Goal: Task Accomplishment & Management: Complete application form

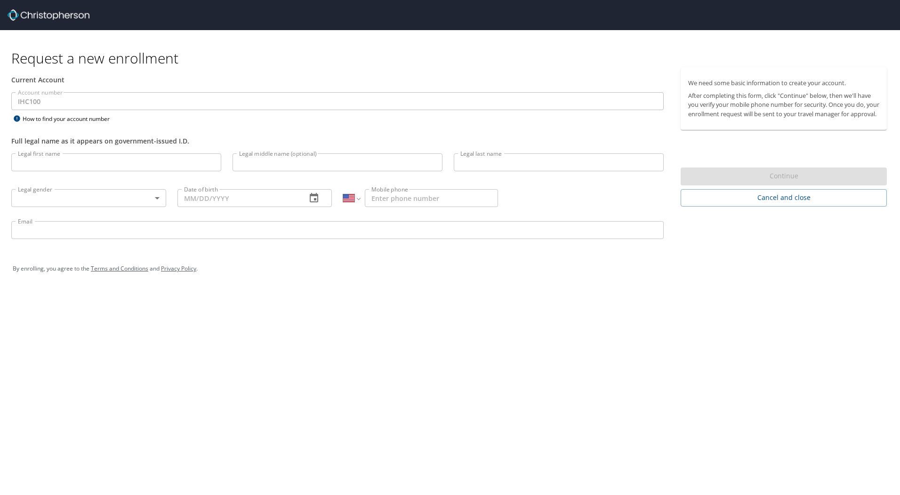
select select "US"
click at [137, 167] on input "Legal first name" at bounding box center [116, 162] width 210 height 18
type input "Joseph"
type input "Kleinmann"
click at [130, 199] on body "Request a new enrollment Current Account Account number IHC100 Account number H…" at bounding box center [450, 247] width 900 height 495
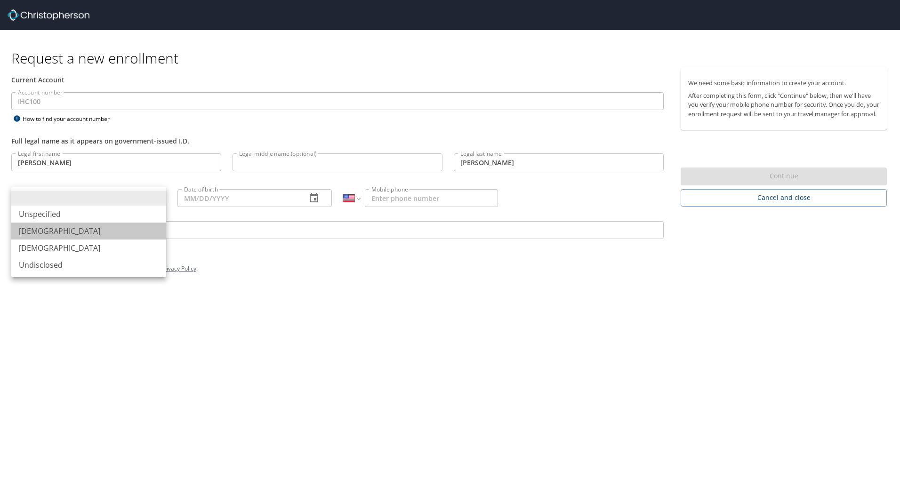
click at [118, 225] on li "Male" at bounding box center [88, 231] width 155 height 17
type input "Male"
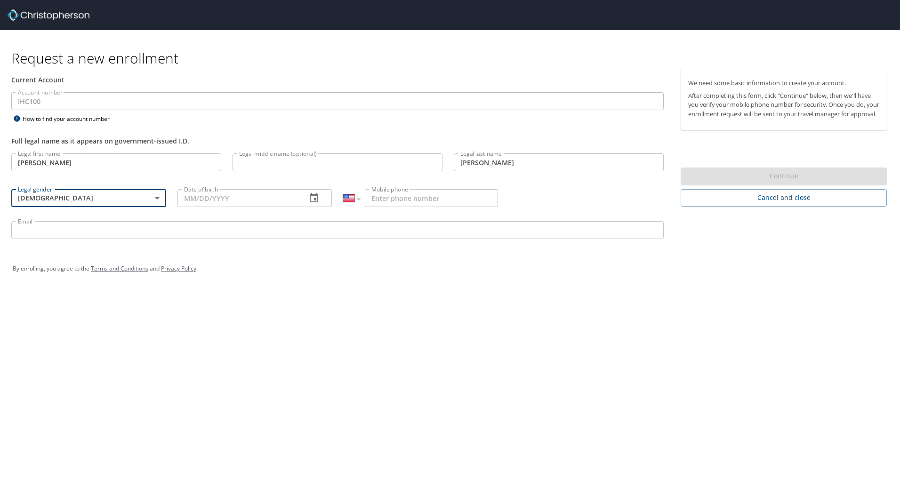
click at [185, 200] on input "Date of birth" at bounding box center [238, 198] width 122 height 18
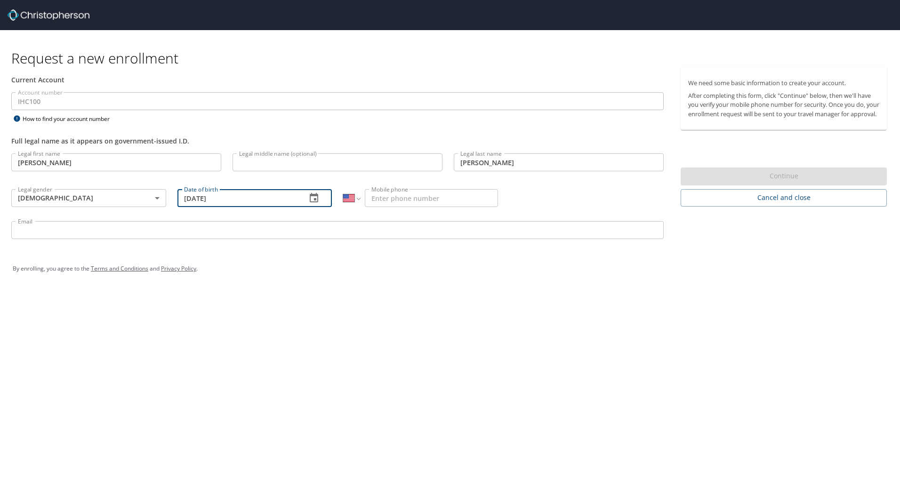
type input "02/02/1994"
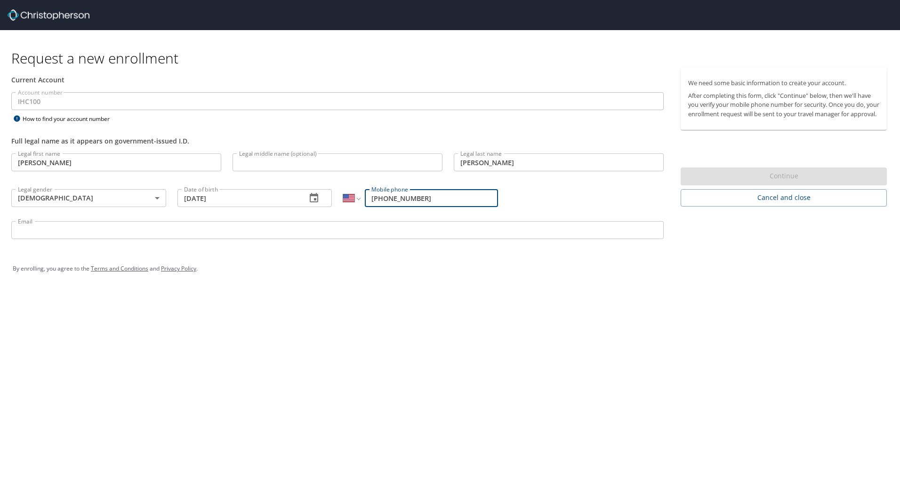
type input "(716) 866-0309"
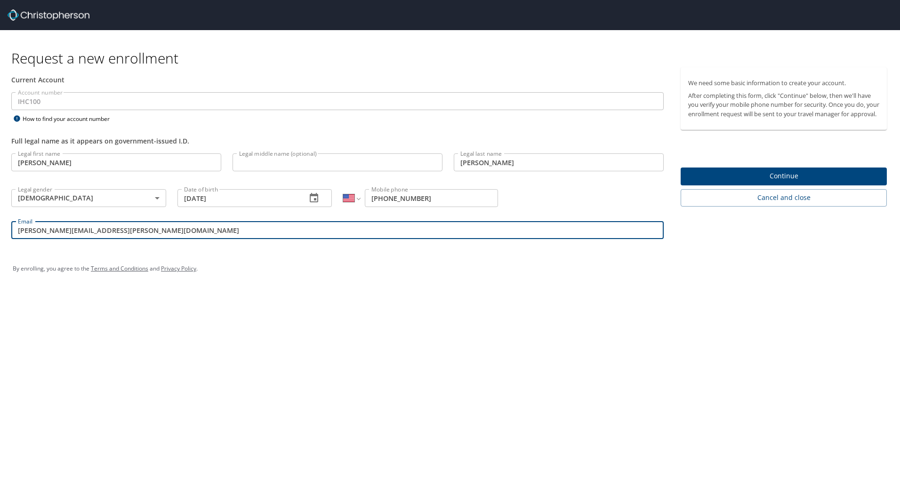
type input "joe.kleinmann@imail.org"
click at [757, 334] on div "Request a new enrollment Current Account Account number IHC100 Account number H…" at bounding box center [450, 247] width 900 height 495
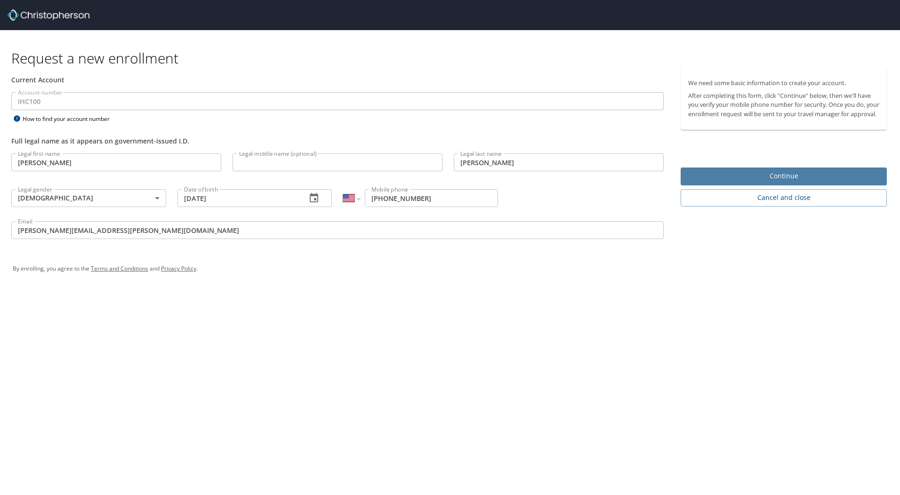
click at [772, 182] on span "Continue" at bounding box center [783, 176] width 191 height 12
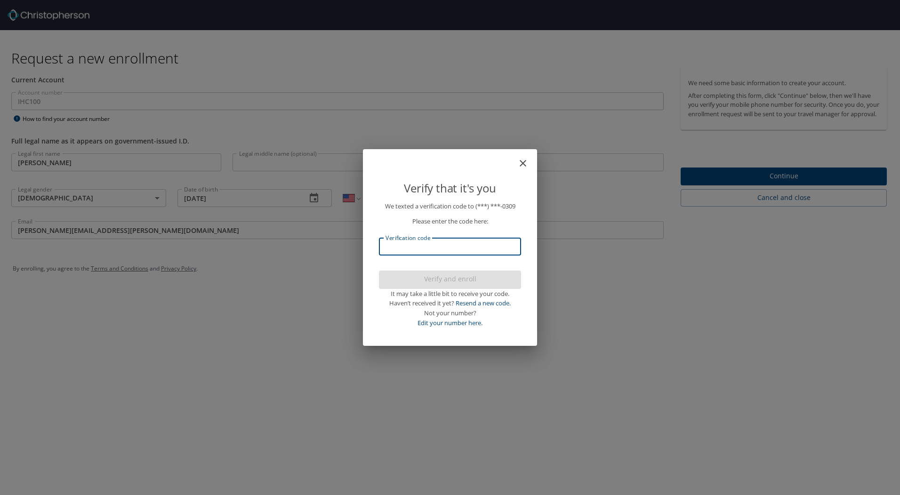
click at [466, 249] on input "Verification code" at bounding box center [450, 247] width 142 height 18
type input "259281"
click at [468, 283] on span "Verify and enroll" at bounding box center [449, 279] width 127 height 12
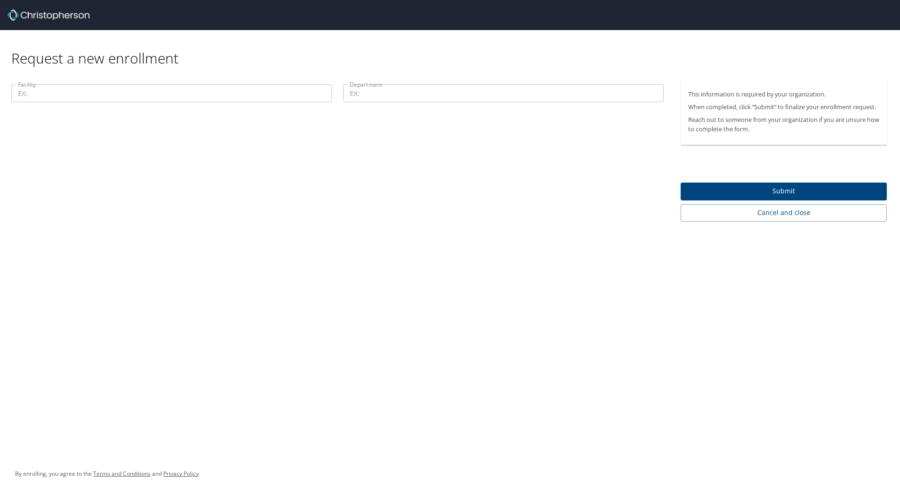
click at [198, 94] on input "Facility" at bounding box center [171, 93] width 320 height 18
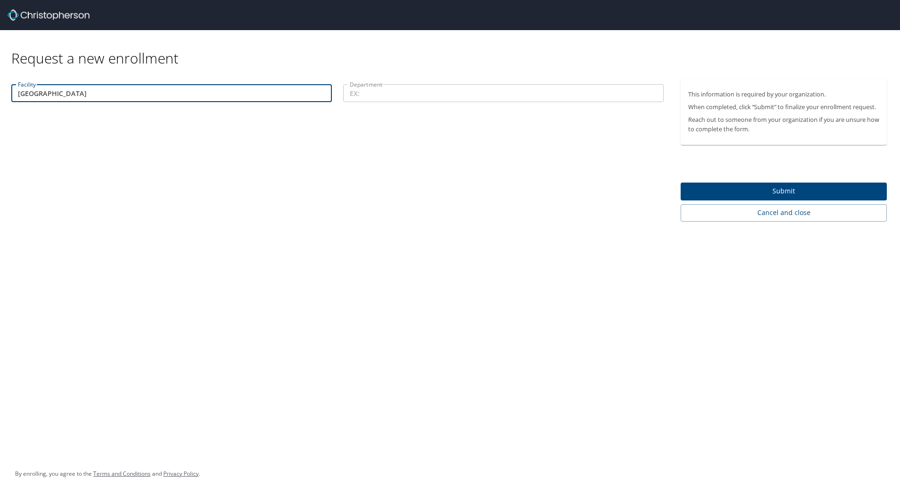
type input "Salt Lake Clinic"
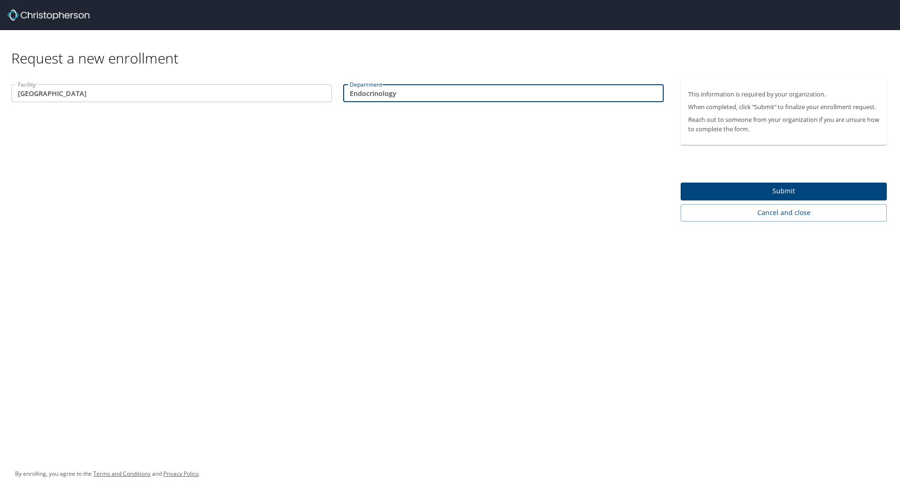
type input "Endocrinology"
click at [397, 203] on div "Facility Salt Lake Clinic Facility Department Endocrinology Department" at bounding box center [337, 150] width 675 height 143
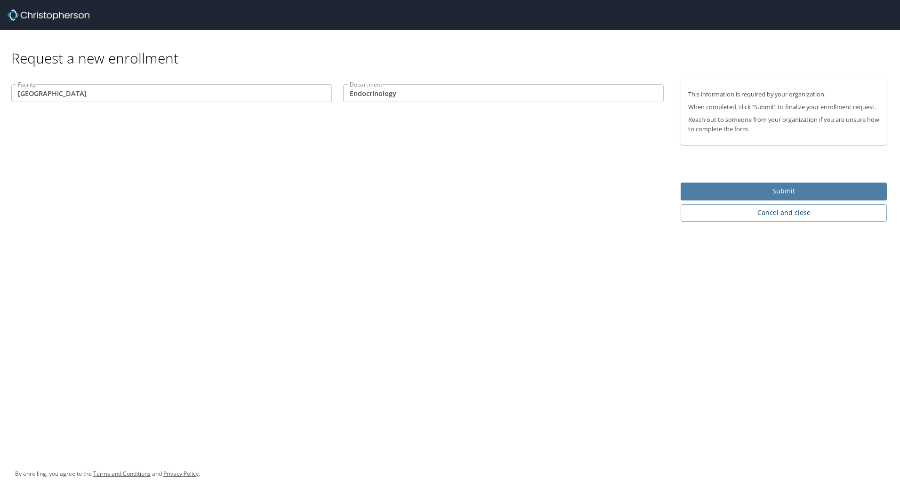
click at [736, 194] on span "Submit" at bounding box center [783, 191] width 191 height 12
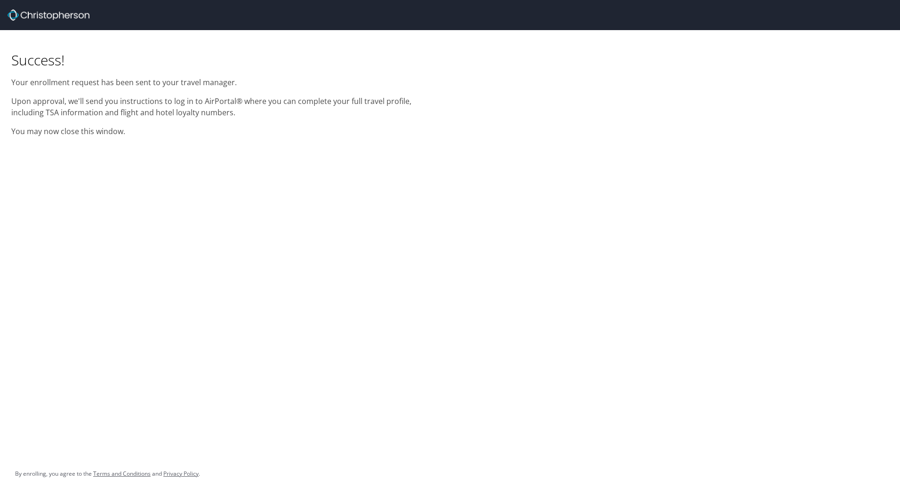
click at [221, 43] on div "Success! Your enrollment request has been sent to your travel manager. Upon app…" at bounding box center [225, 86] width 438 height 112
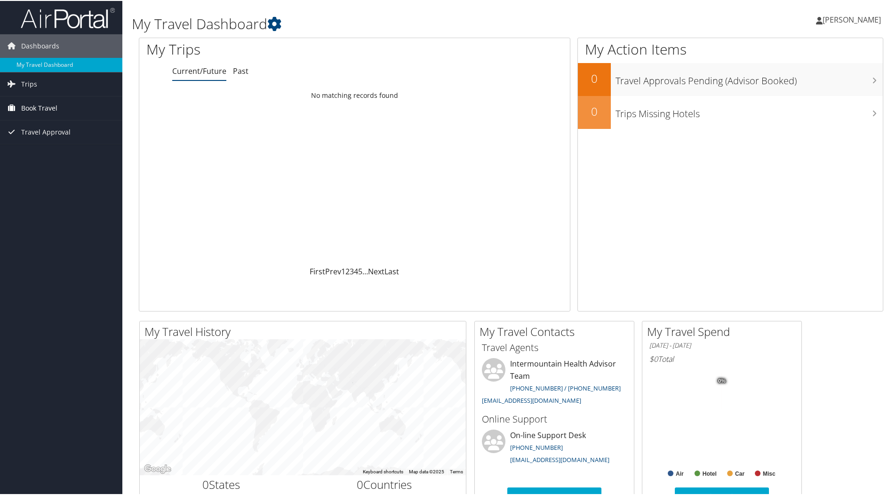
click at [57, 107] on link "Book Travel" at bounding box center [61, 108] width 122 height 24
click at [62, 127] on link "Agent Booking Request" at bounding box center [61, 126] width 122 height 14
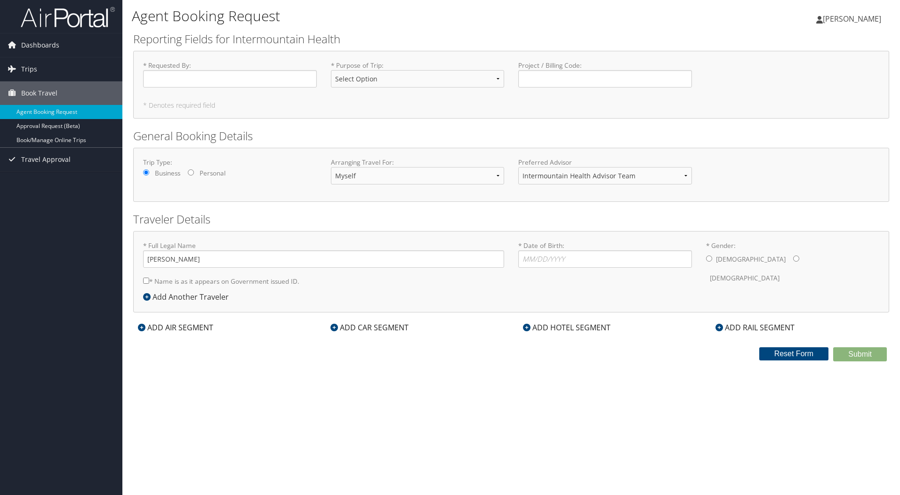
click at [173, 124] on form "Reporting Fields for Intermountain Health * Requested By : Required * Purpose o…" at bounding box center [511, 196] width 756 height 330
click at [426, 81] on select "Select Option 3rd Party Reimbursable Business CME Conf or Education Groups Pers…" at bounding box center [418, 78] width 174 height 17
click at [435, 61] on label "* Purpose of Trip : Select Option 3rd Party Reimbursable Business CME Conf or E…" at bounding box center [418, 78] width 174 height 34
click at [435, 70] on select "Select Option 3rd Party Reimbursable Business CME Conf or Education Groups Pers…" at bounding box center [418, 78] width 174 height 17
click at [294, 135] on h2 "General Booking Details" at bounding box center [511, 136] width 756 height 16
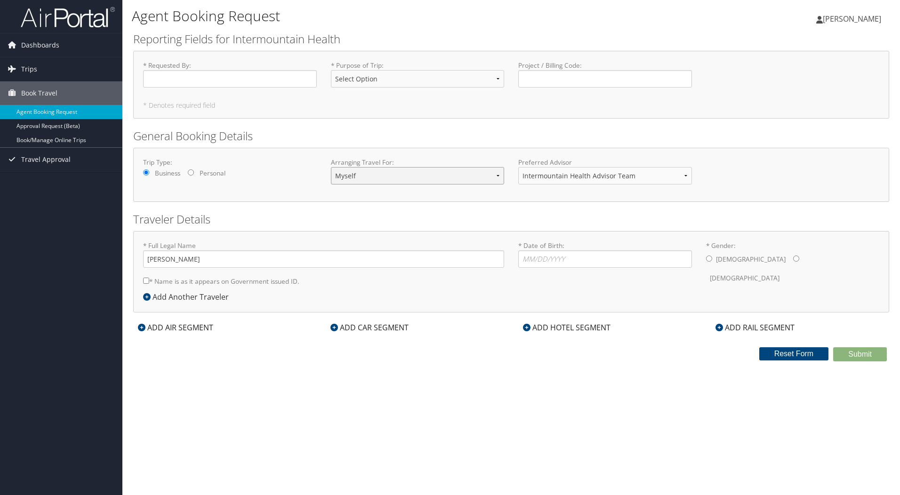
click at [366, 181] on select "Myself Another Traveler Guest Traveler" at bounding box center [418, 175] width 174 height 17
click at [379, 143] on h2 "General Booking Details" at bounding box center [511, 136] width 756 height 16
click at [75, 46] on link "Dashboards" at bounding box center [61, 45] width 122 height 24
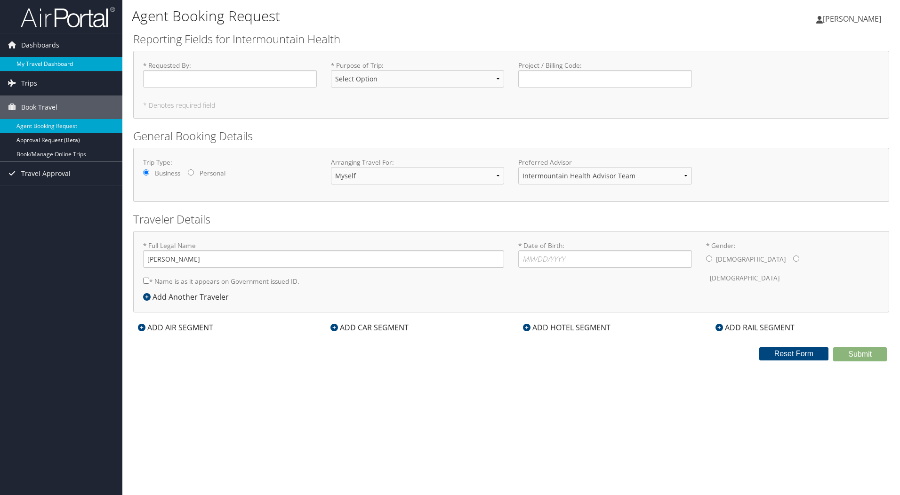
click at [60, 62] on link "My Travel Dashboard" at bounding box center [61, 64] width 122 height 14
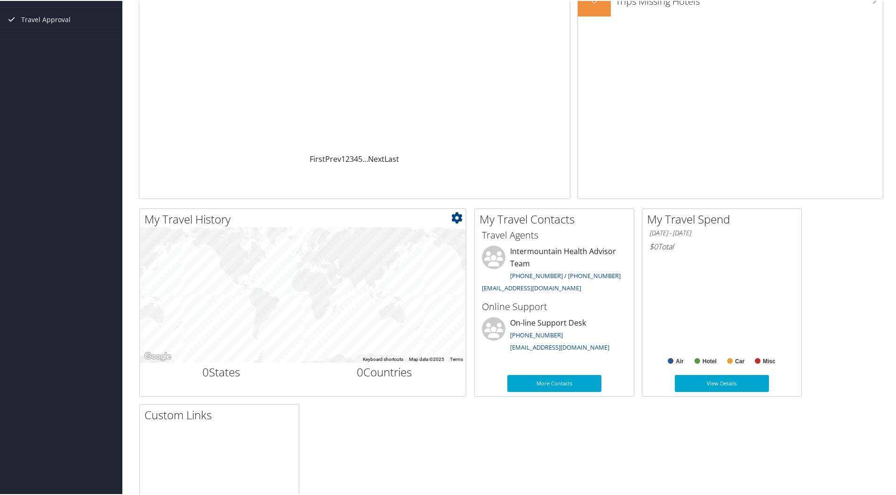
scroll to position [141, 0]
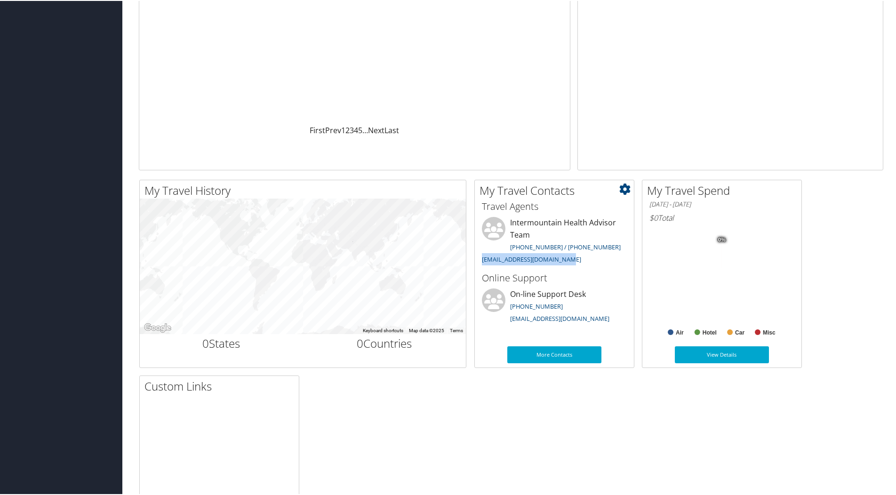
drag, startPoint x: 566, startPoint y: 260, endPoint x: 481, endPoint y: 263, distance: 85.2
click at [481, 263] on li "Intermountain Health Advisor Team [PHONE_NUMBER] / [PHONE_NUMBER] [EMAIL_ADDRES…" at bounding box center [554, 241] width 154 height 50
copy link "[EMAIL_ADDRESS][DOMAIN_NAME]"
click at [431, 419] on div "My Travel History Small Medium Large To navigate the map with touch gestures do…" at bounding box center [511, 371] width 758 height 384
click at [593, 407] on div "My Travel History Small Medium Large To navigate the map with touch gestures do…" at bounding box center [511, 371] width 758 height 384
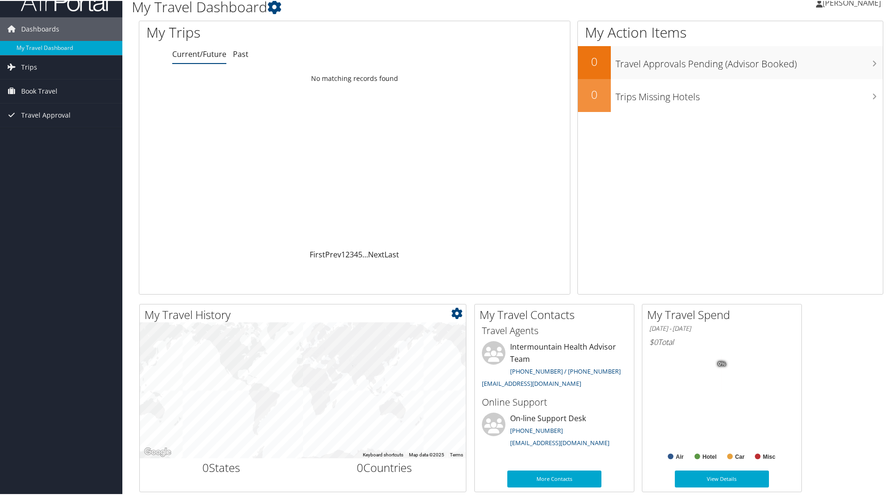
scroll to position [0, 0]
